Goal: Task Accomplishment & Management: Complete application form

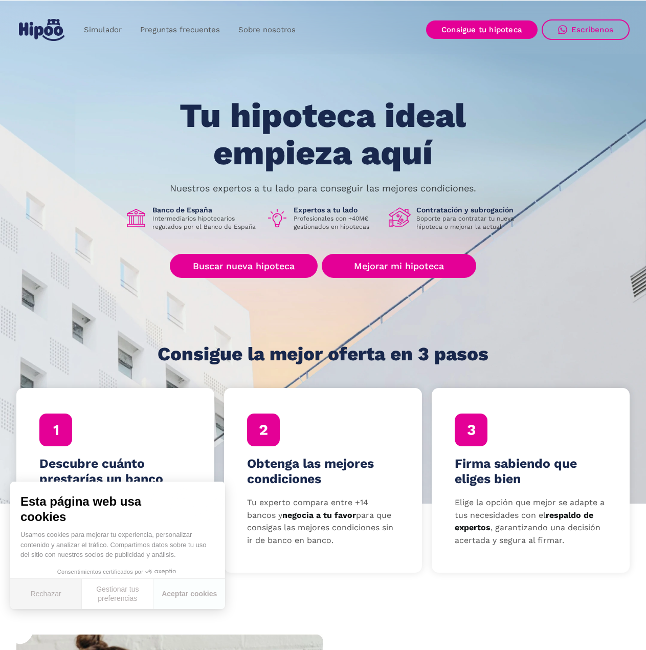
click at [31, 594] on font "Rechazar" at bounding box center [46, 593] width 31 height 8
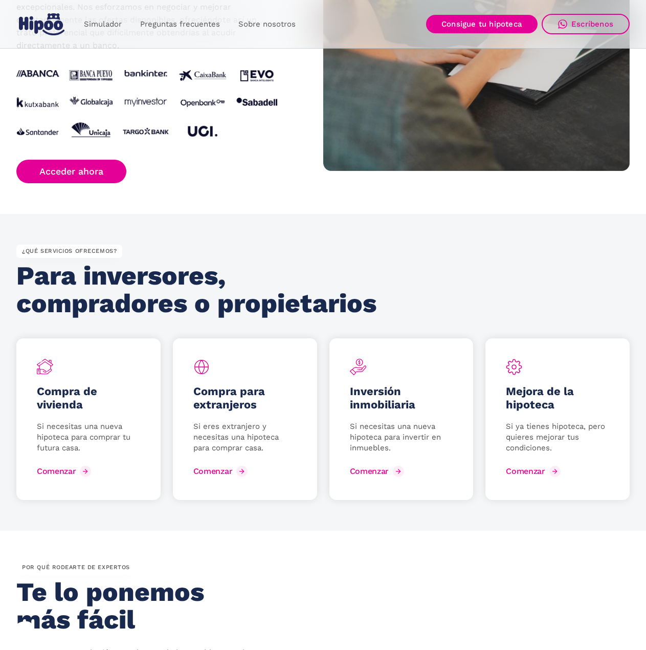
scroll to position [1125, 0]
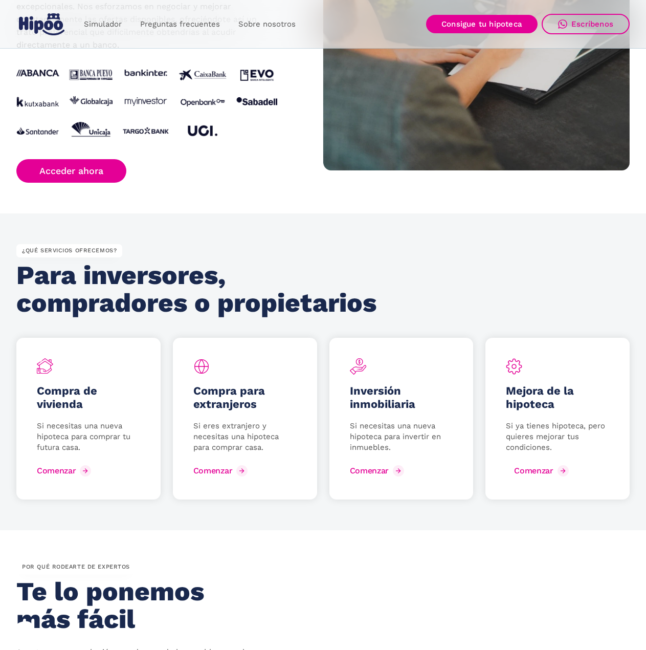
click at [529, 473] on font "Comenzar" at bounding box center [533, 471] width 39 height 10
